Goal: Task Accomplishment & Management: Manage account settings

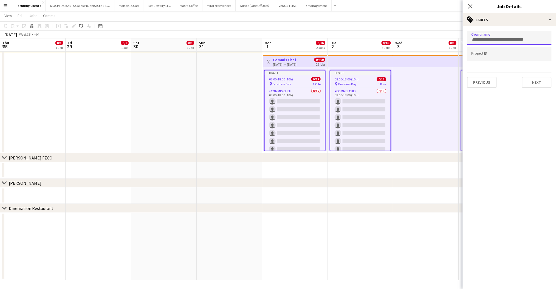
scroll to position [0, 147]
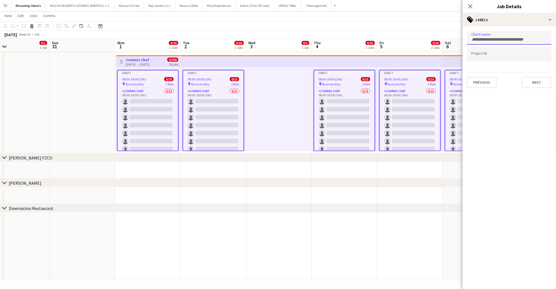
click at [490, 41] on input "Type to search client labels..." at bounding box center [510, 39] width 76 height 5
click at [483, 39] on input "Type to search client labels..." at bounding box center [510, 39] width 76 height 5
type input "**********"
click at [541, 83] on button "Next" at bounding box center [537, 82] width 30 height 11
type input "*******"
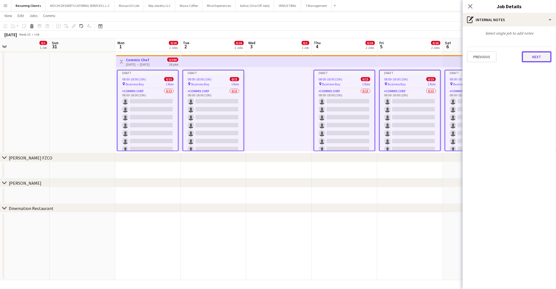
click at [537, 51] on button "Next" at bounding box center [537, 56] width 30 height 11
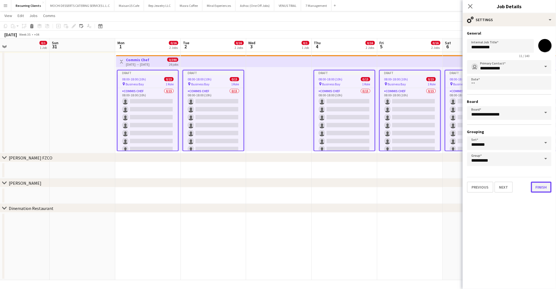
click at [538, 184] on button "Finish" at bounding box center [541, 187] width 21 height 11
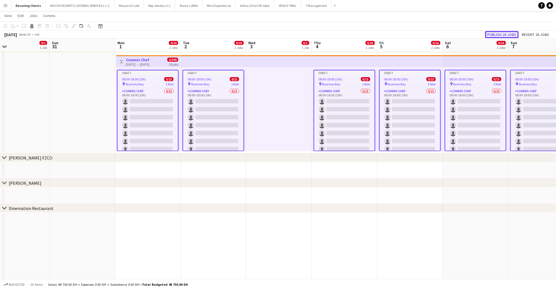
click at [496, 34] on button "Publish 26 jobs" at bounding box center [502, 34] width 33 height 7
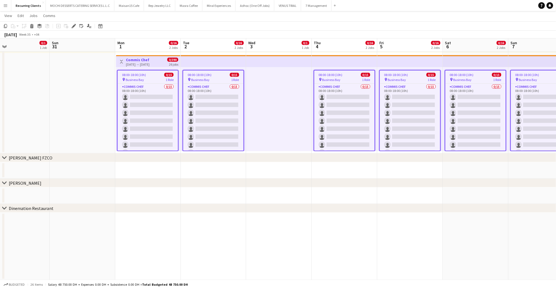
click at [59, 131] on app-date-cell at bounding box center [83, 54] width 66 height 199
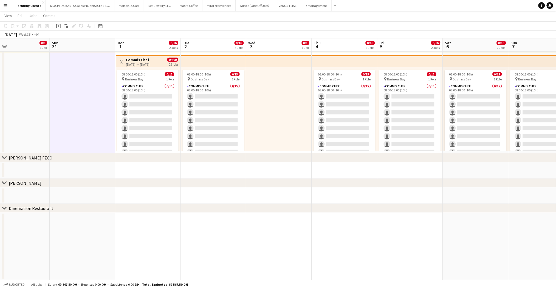
drag, startPoint x: 99, startPoint y: 158, endPoint x: 65, endPoint y: 155, distance: 34.7
click at [65, 155] on div "chevron-right [PERSON_NAME] FZCO" at bounding box center [278, 157] width 556 height 9
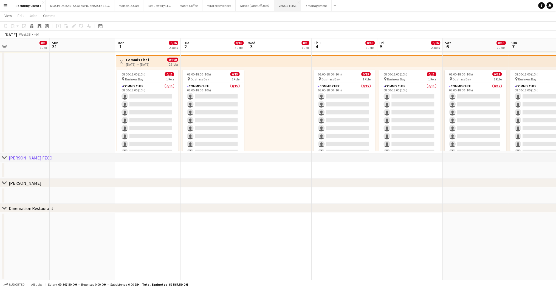
click at [284, 3] on button "VENUS TRIAL Close" at bounding box center [287, 5] width 27 height 11
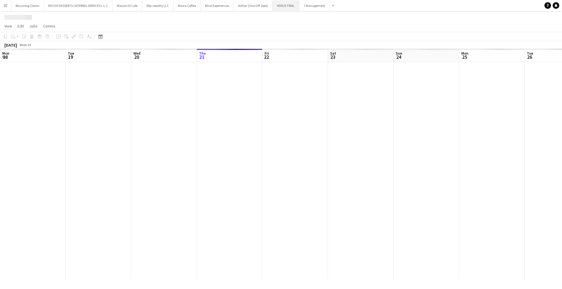
scroll to position [0, 131]
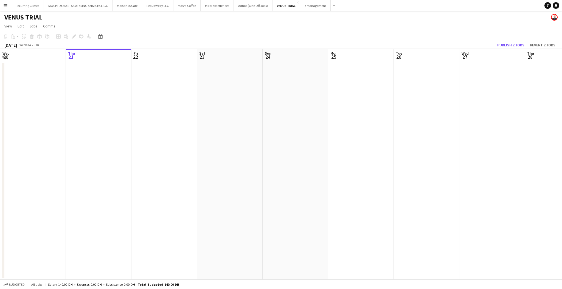
click at [16, 18] on h1 "VENUS TRIAL" at bounding box center [23, 17] width 38 height 8
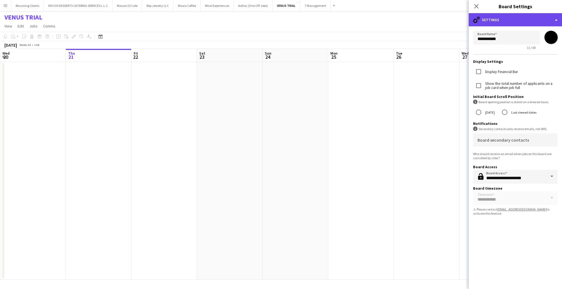
click at [541, 20] on div "cog-double-3 Settings" at bounding box center [515, 19] width 93 height 13
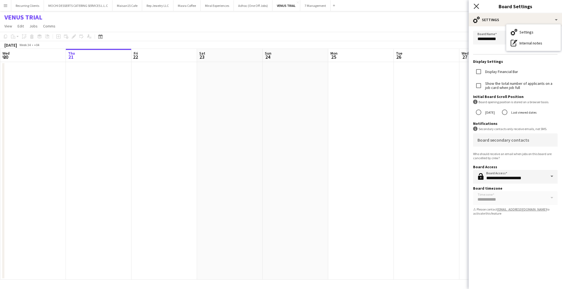
click at [475, 8] on icon "Close pop-in" at bounding box center [476, 6] width 5 height 5
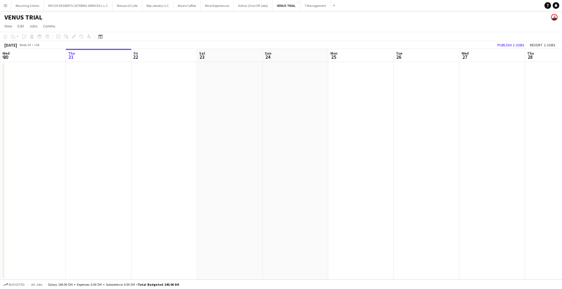
click at [5, 5] on app-icon "Menu" at bounding box center [5, 5] width 4 height 4
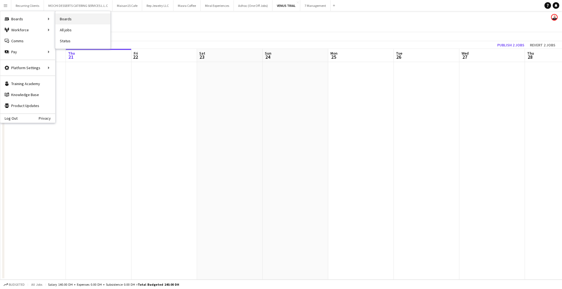
click at [86, 18] on link "Boards" at bounding box center [82, 18] width 55 height 11
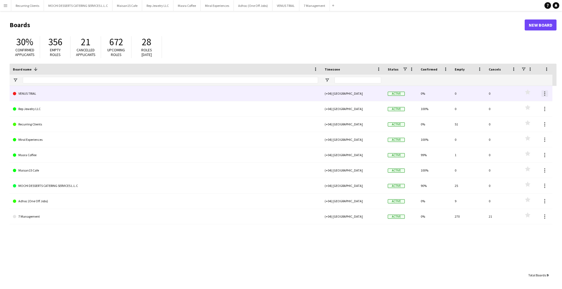
click at [545, 94] on div at bounding box center [544, 93] width 1 height 1
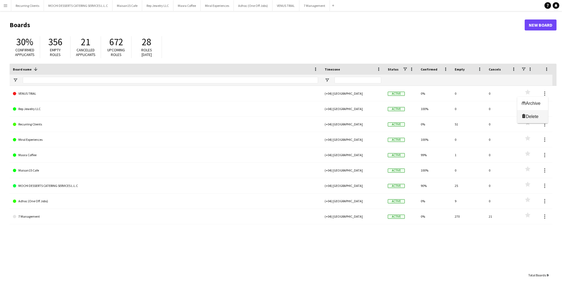
click at [531, 113] on button "Delete [GEOGRAPHIC_DATA]" at bounding box center [532, 116] width 31 height 13
click at [121, 231] on div "7 Management (+04) [GEOGRAPHIC_DATA] Active 0% 270 21 Favourites Adhoc (One Off…" at bounding box center [283, 178] width 547 height 184
